Goal: Information Seeking & Learning: Understand process/instructions

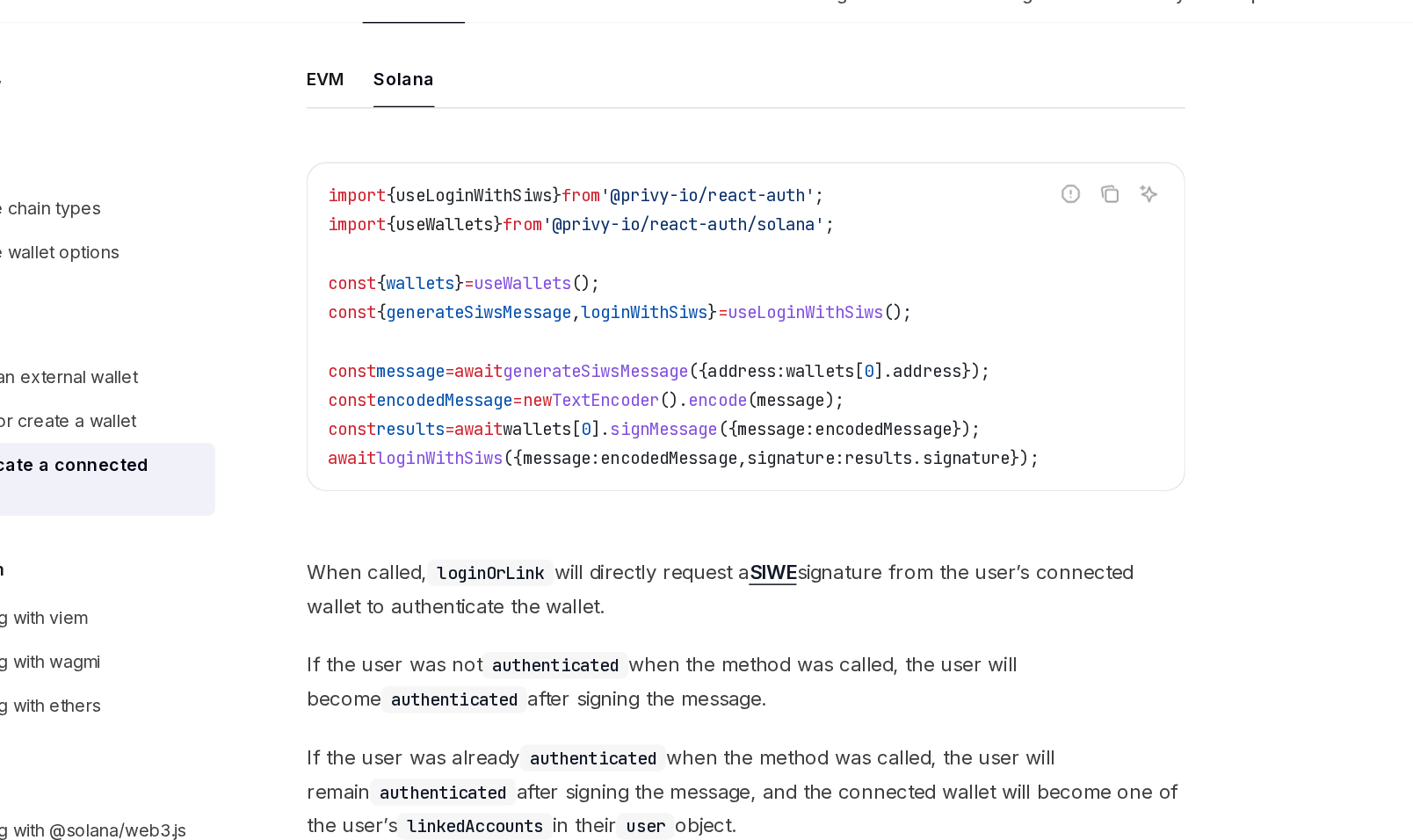
scroll to position [349, 0]
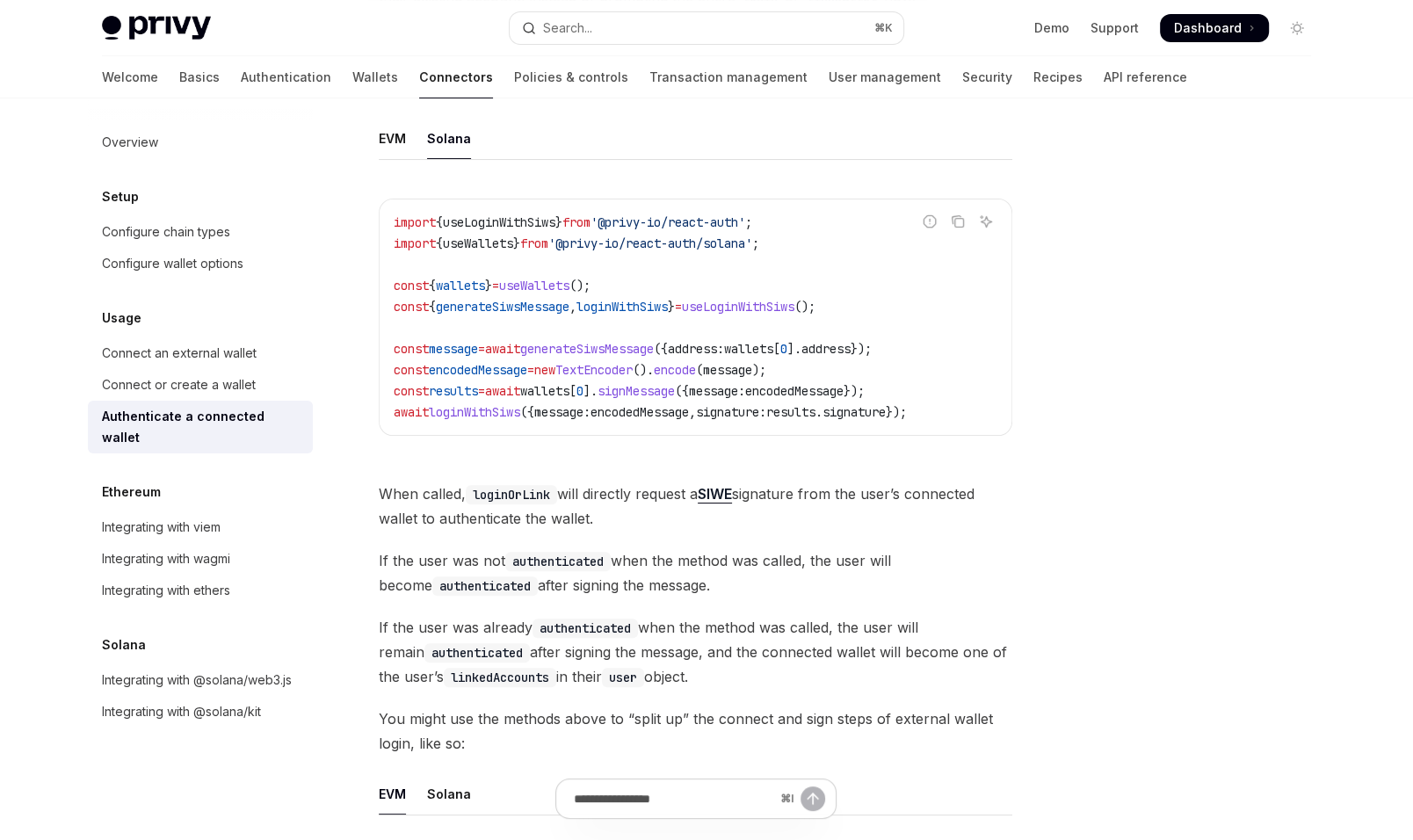
click at [664, 406] on span "encodedMessage" at bounding box center [640, 412] width 98 height 16
copy code "await loginWithSiws ({ message: encodedMessage , signature: results . signature…"
click at [664, 406] on span "encodedMessage" at bounding box center [640, 412] width 98 height 16
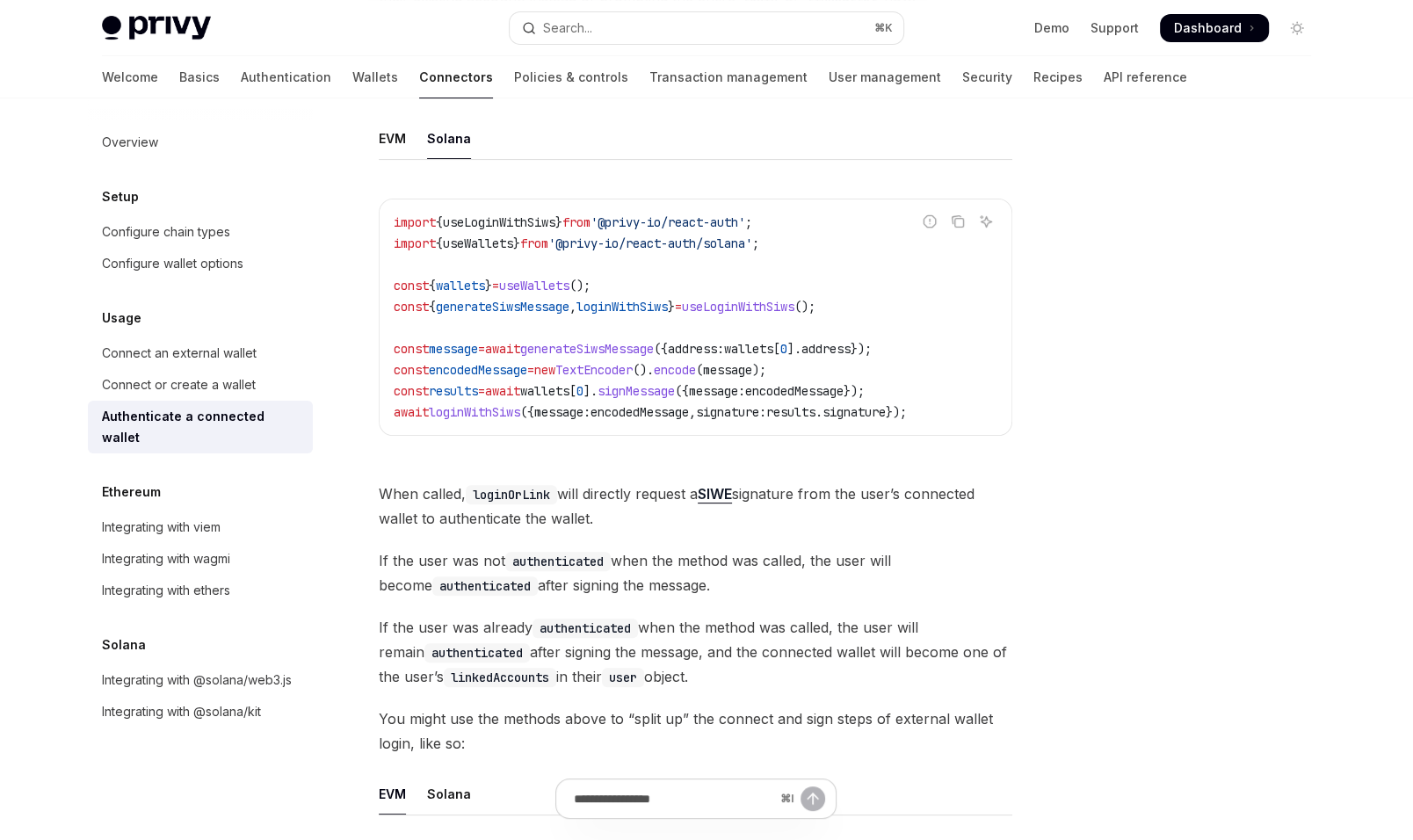
click at [664, 406] on span "encodedMessage" at bounding box center [640, 412] width 98 height 16
copy code "await loginWithSiws ({ message: encodedMessage , signature: results . signature…"
